Goal: Task Accomplishment & Management: Manage account settings

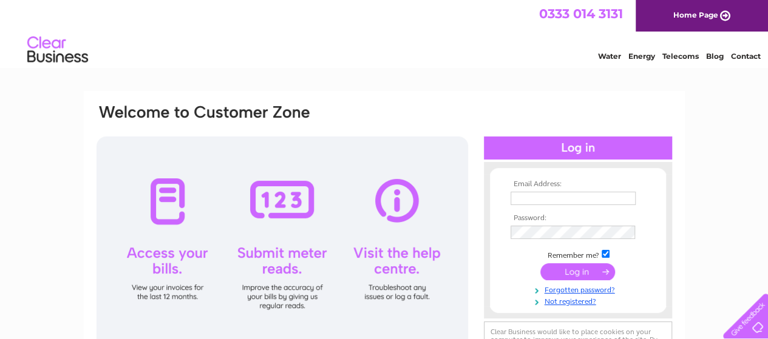
type input "info@wilsonsofyork.co.uk"
click at [572, 268] on input "submit" at bounding box center [577, 271] width 75 height 17
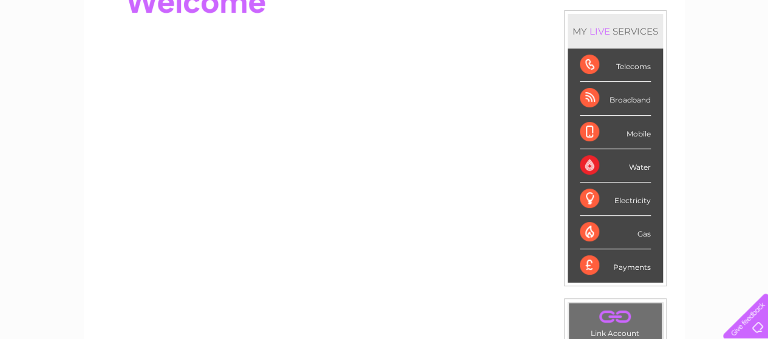
scroll to position [14, 0]
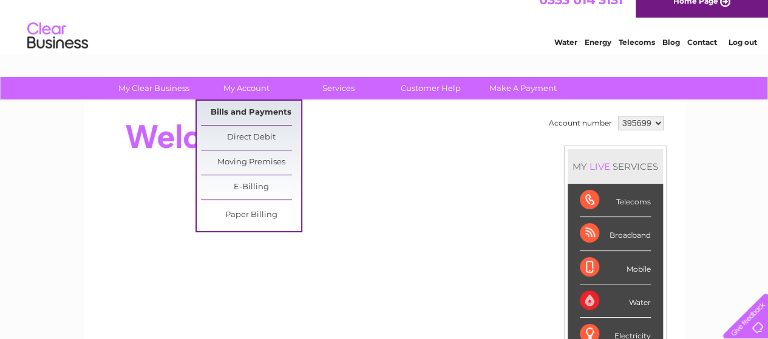
click at [245, 109] on link "Bills and Payments" at bounding box center [251, 113] width 100 height 24
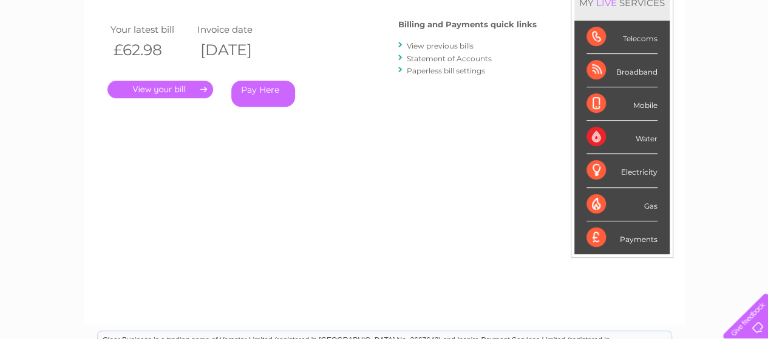
scroll to position [189, 0]
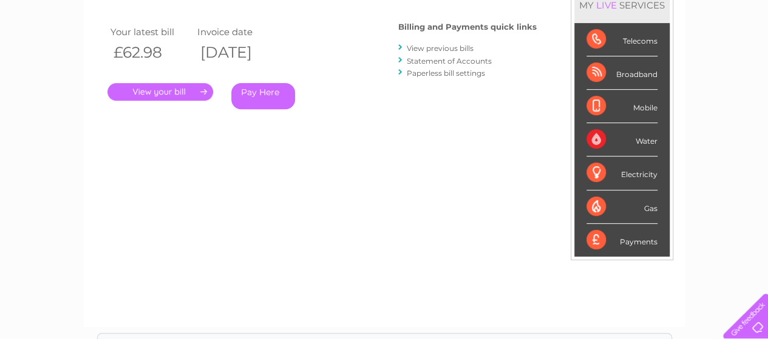
click at [164, 87] on link "." at bounding box center [160, 92] width 106 height 18
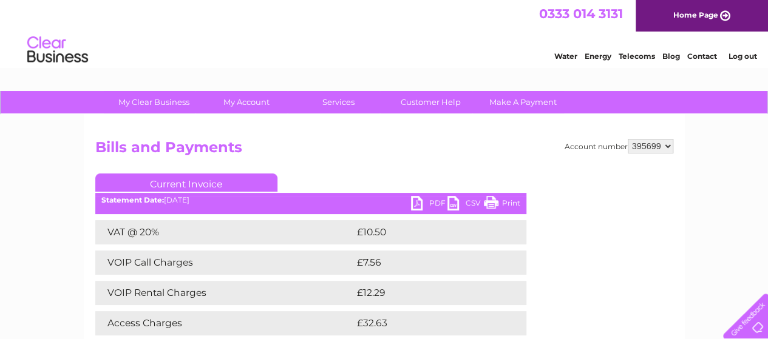
click at [417, 205] on link "PDF" at bounding box center [429, 205] width 36 height 18
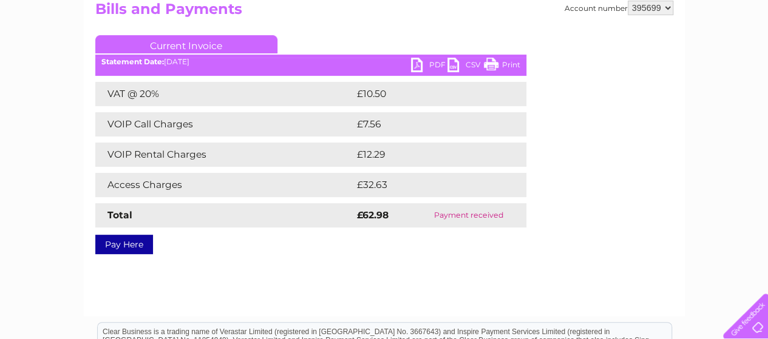
scroll to position [141, 0]
